Goal: Navigation & Orientation: Understand site structure

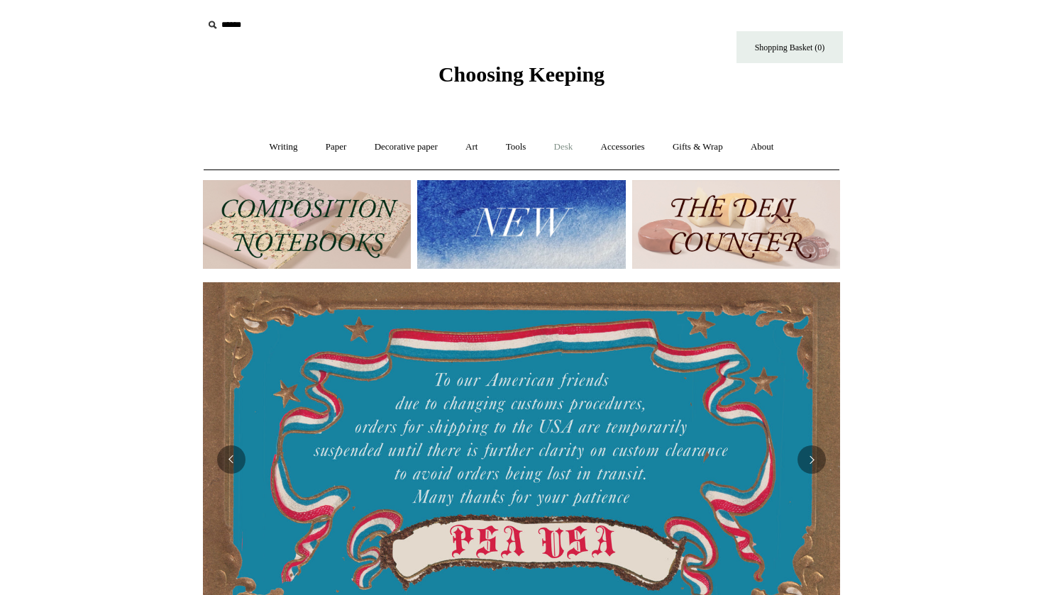
click at [562, 150] on link "Desk +" at bounding box center [563, 147] width 45 height 38
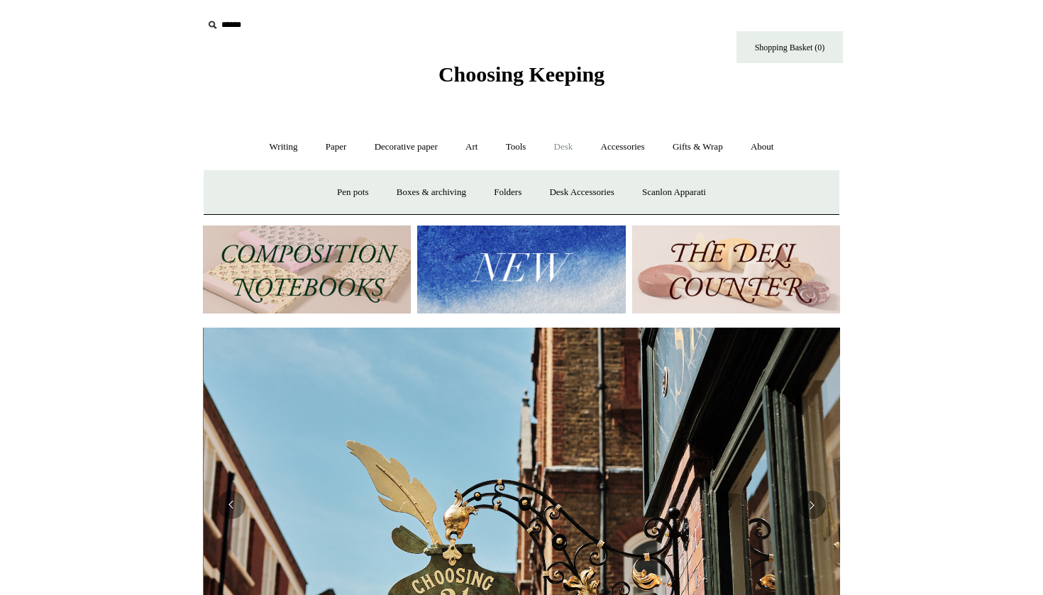
scroll to position [0, 637]
click at [443, 189] on link "Boxes & archiving" at bounding box center [431, 193] width 95 height 38
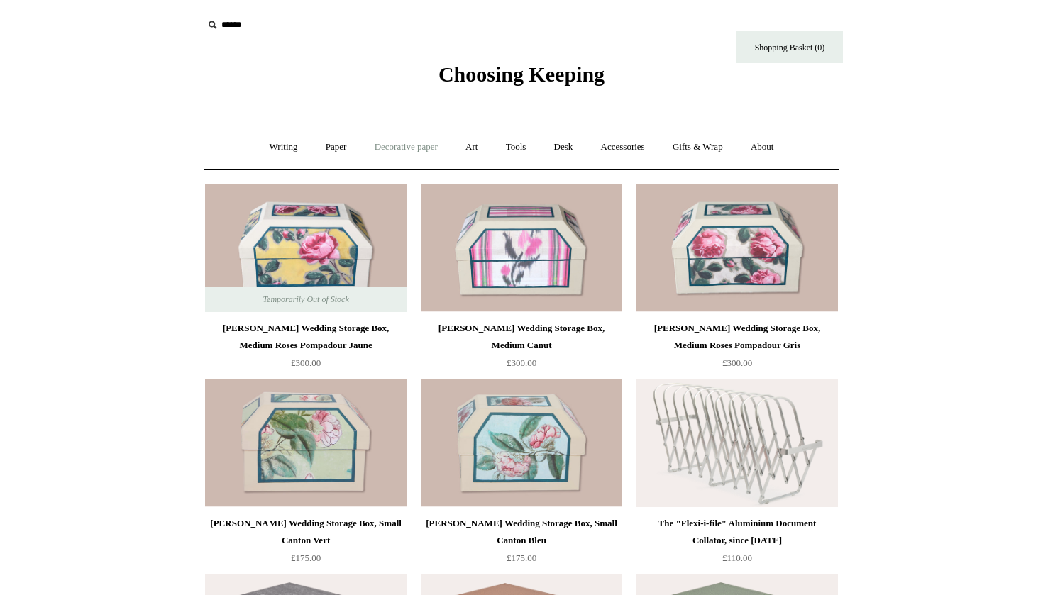
click at [412, 147] on link "Decorative paper +" at bounding box center [406, 147] width 89 height 38
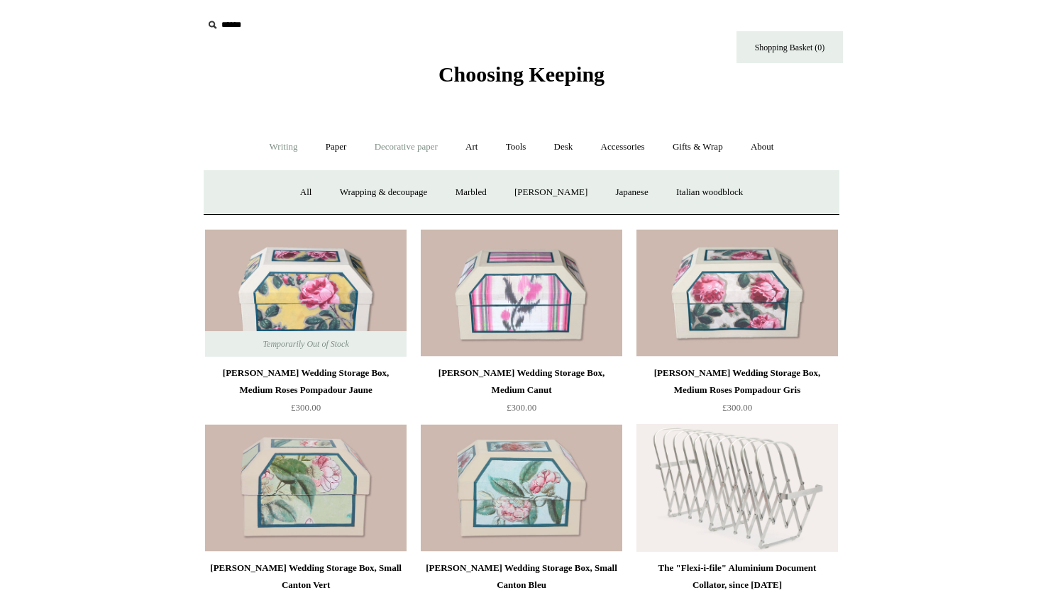
click at [280, 141] on link "Writing +" at bounding box center [284, 147] width 54 height 38
click at [326, 148] on link "Paper +" at bounding box center [336, 147] width 47 height 38
click at [663, 187] on link "Writing paper and envelopes +" at bounding box center [687, 193] width 131 height 38
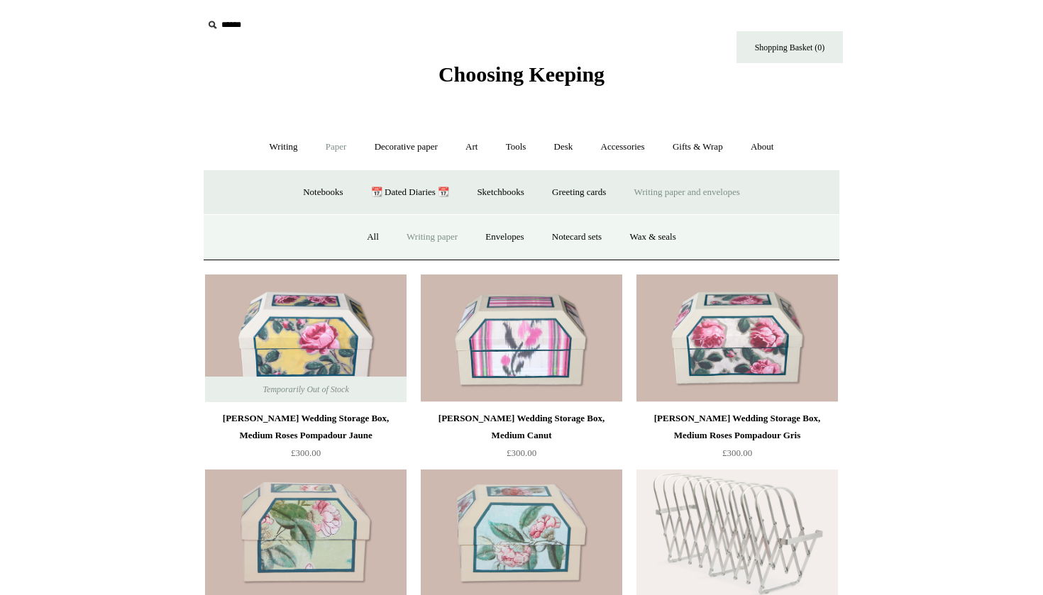
click at [446, 234] on link "Writing paper" at bounding box center [432, 238] width 77 height 38
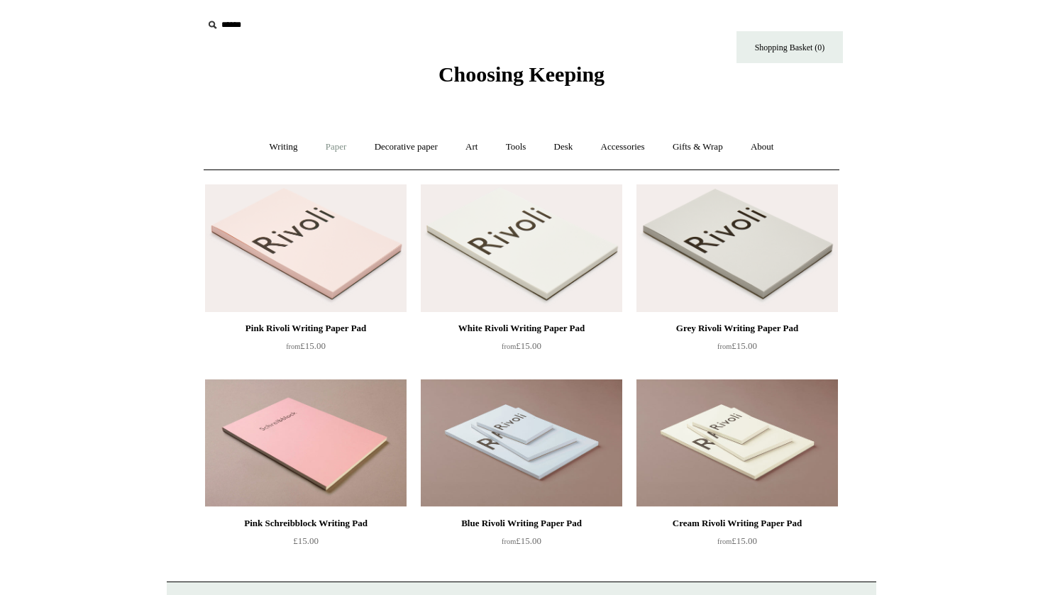
click at [341, 149] on link "Paper +" at bounding box center [336, 147] width 47 height 38
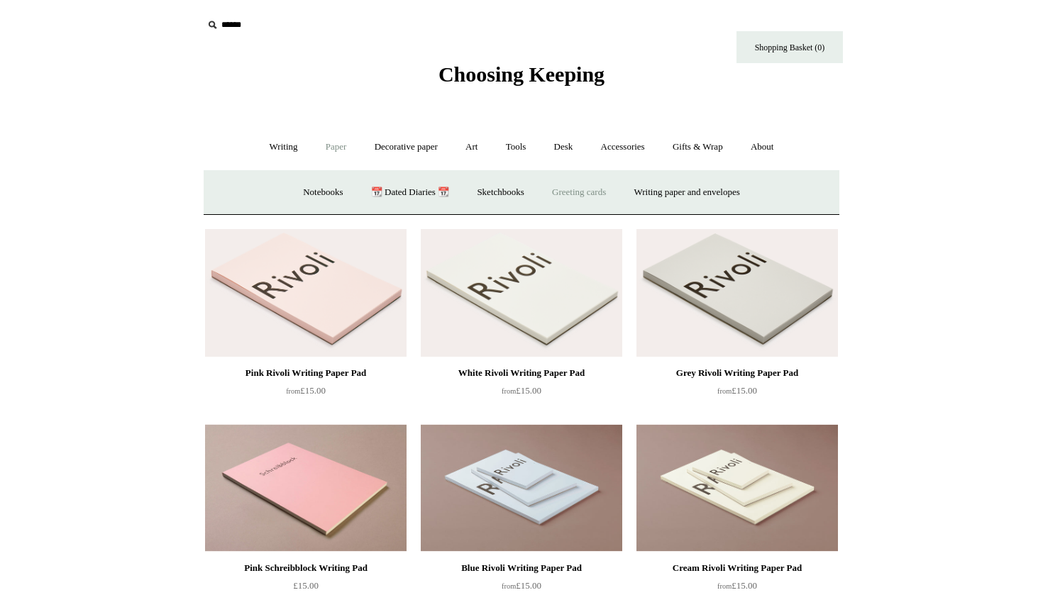
click at [598, 194] on link "Greeting cards +" at bounding box center [578, 193] width 79 height 38
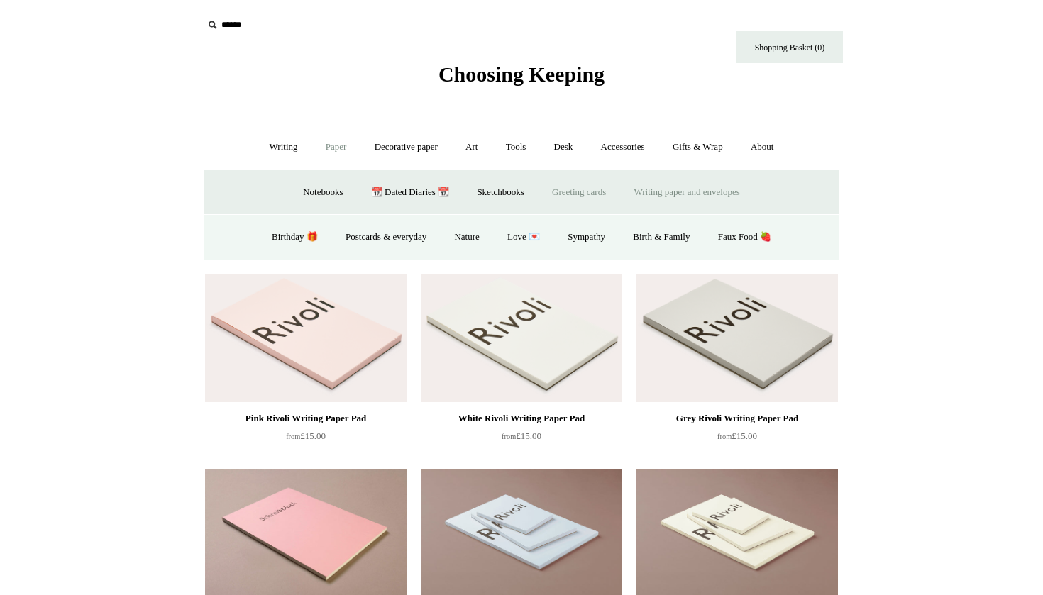
drag, startPoint x: 688, startPoint y: 193, endPoint x: 659, endPoint y: 192, distance: 29.8
click at [374, 190] on link "📆 Dated Diaries 📆" at bounding box center [410, 193] width 104 height 38
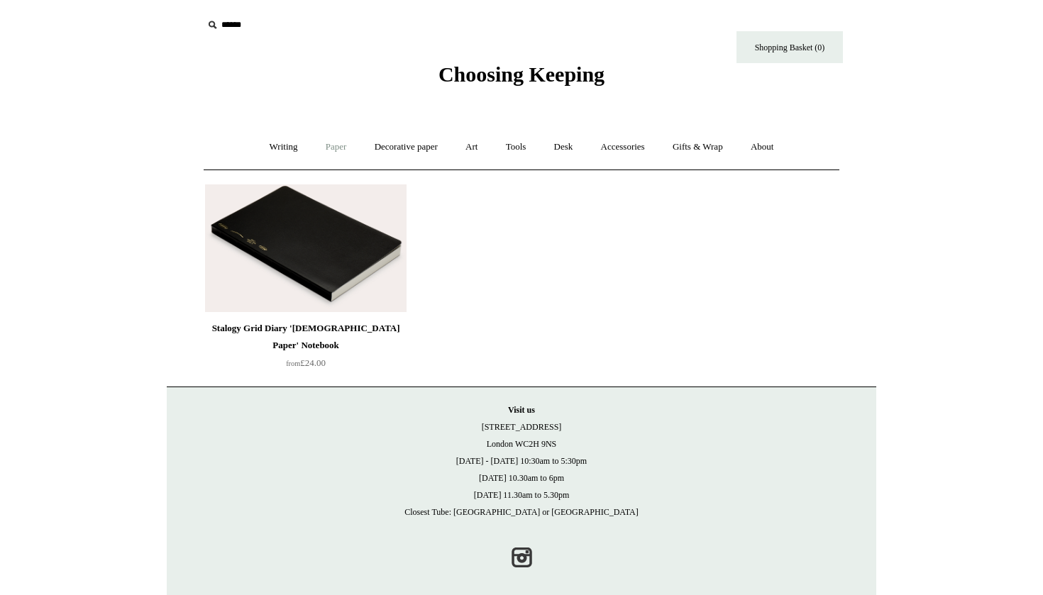
click at [329, 150] on link "Paper +" at bounding box center [336, 147] width 47 height 38
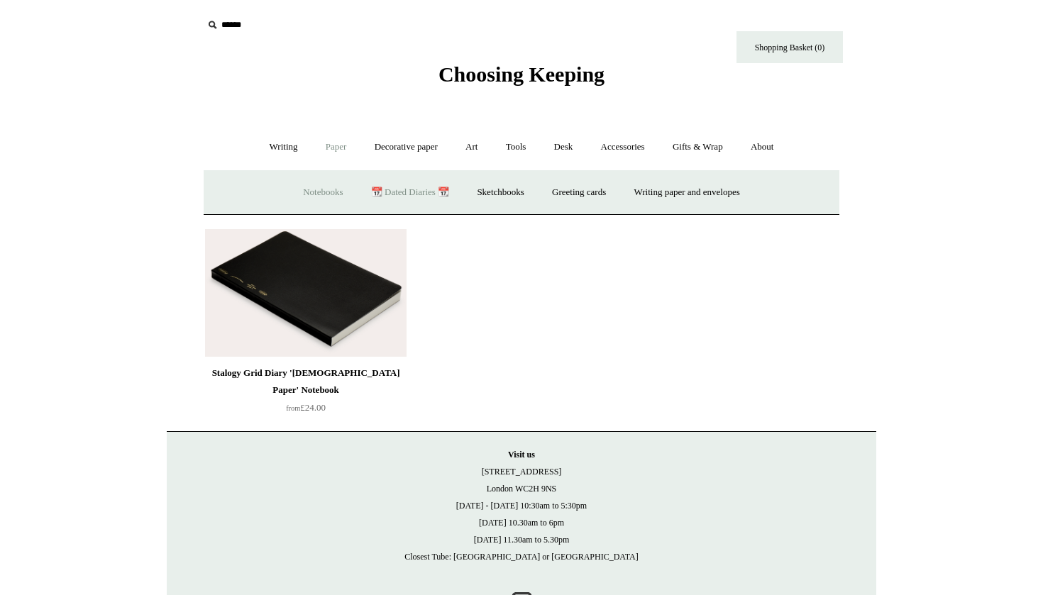
click at [320, 189] on link "Notebooks +" at bounding box center [322, 193] width 65 height 38
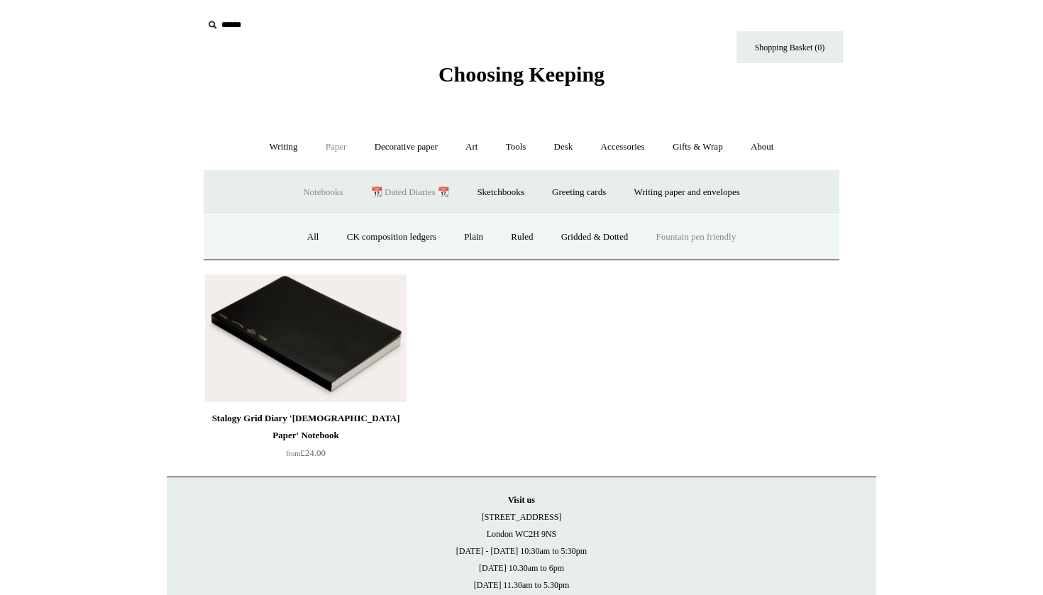
click at [670, 239] on link "Fountain pen friendly" at bounding box center [697, 238] width 106 height 38
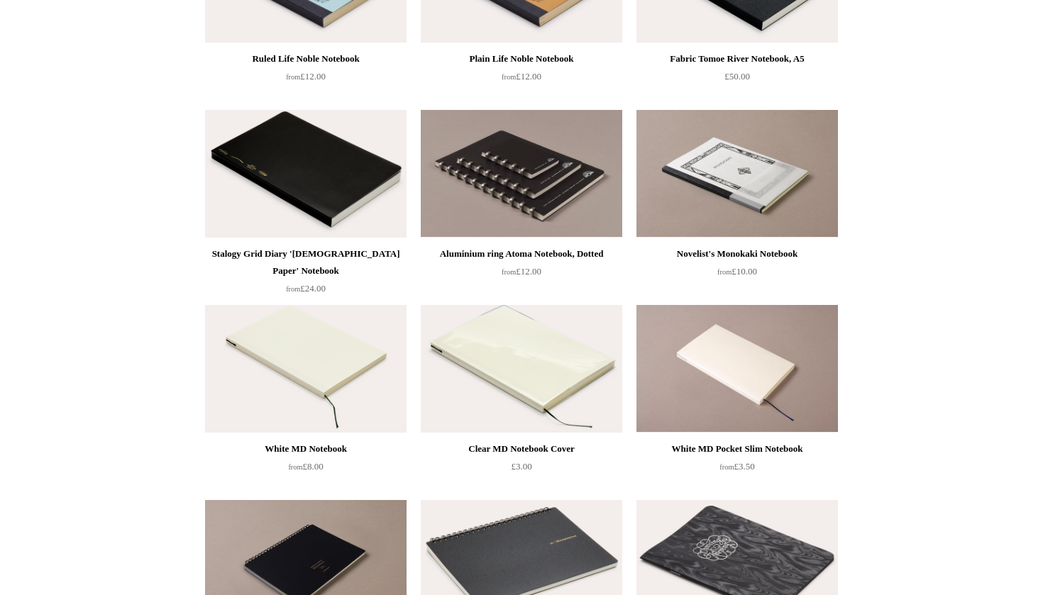
scroll to position [505, 0]
